Goal: Find specific page/section: Find specific page/section

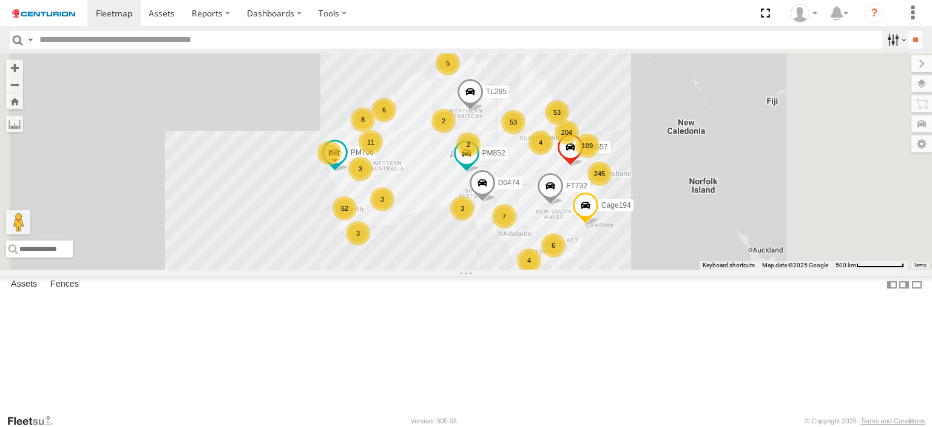
click at [890, 38] on label at bounding box center [896, 40] width 26 height 18
click at [0, 0] on span "Branch Emerald - HH" at bounding box center [0, 0] width 0 height 0
click at [0, 0] on span "Branch Emerald - LH" at bounding box center [0, 0] width 0 height 0
click at [909, 42] on input "**" at bounding box center [916, 40] width 14 height 18
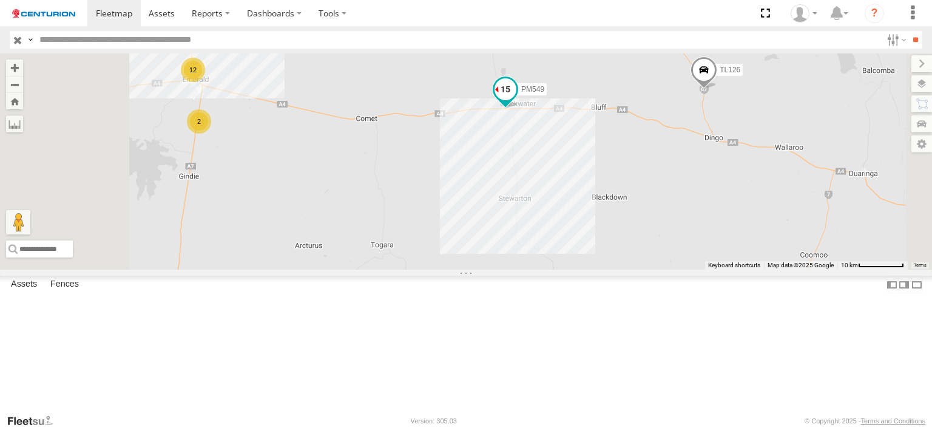
click at [517, 100] on span at bounding box center [506, 89] width 22 height 22
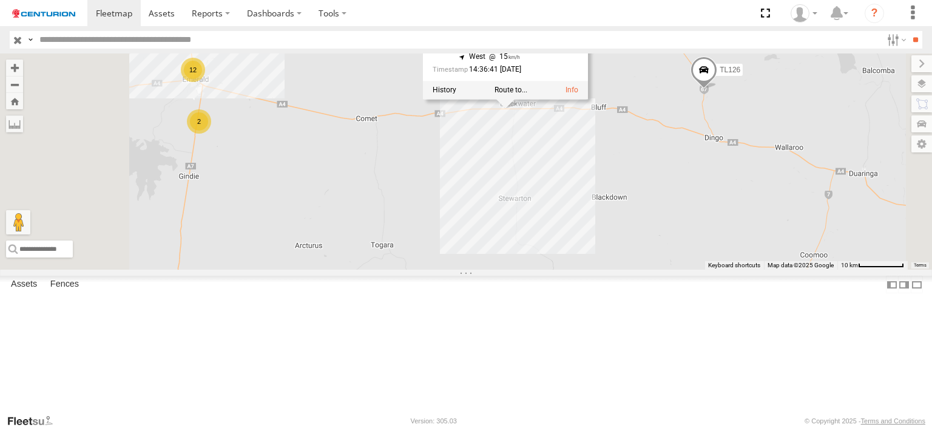
click at [529, 124] on div "PM743 FT277 PM673 PM549 TL126 12 2 PM549 Branch Emerald - [GEOGRAPHIC_DATA] -23…" at bounding box center [466, 161] width 932 height 216
